Goal: Information Seeking & Learning: Learn about a topic

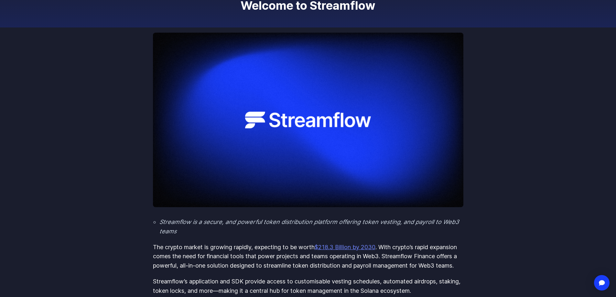
scroll to position [32, 0]
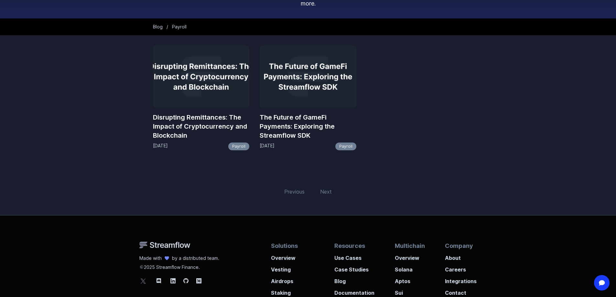
scroll to position [97, 0]
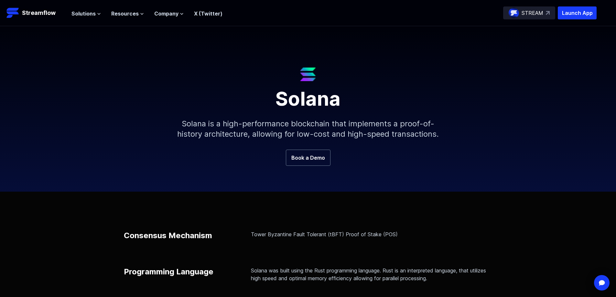
scroll to position [32, 0]
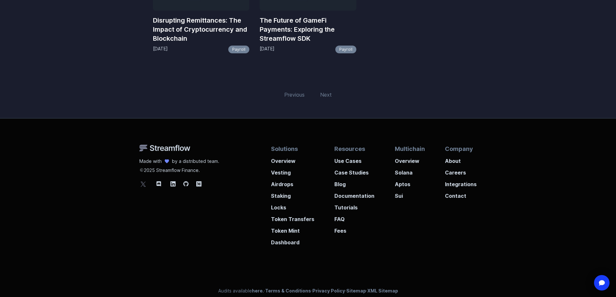
scroll to position [169, 0]
